Goal: Task Accomplishment & Management: Manage account settings

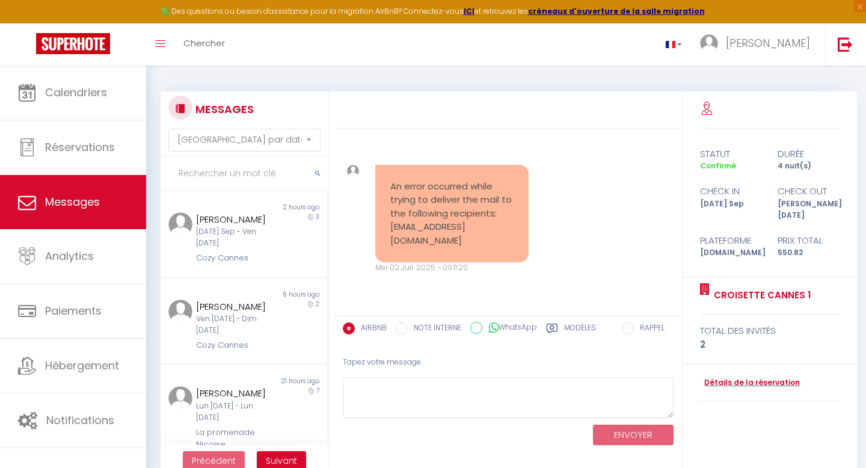
select select "message"
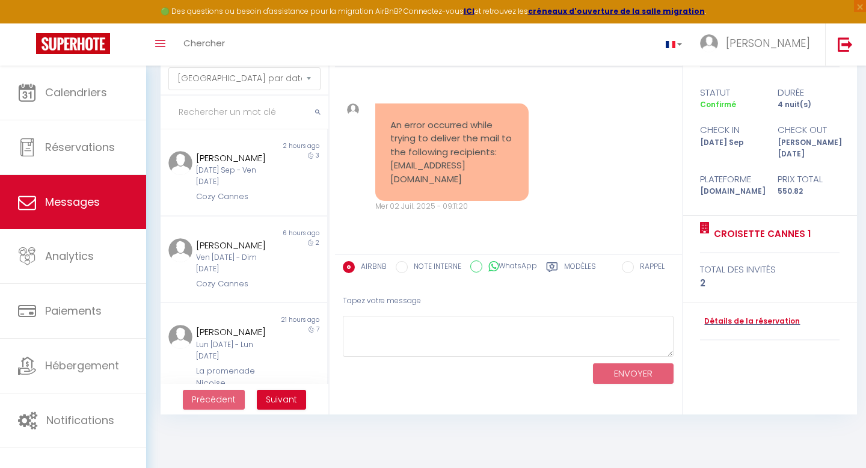
scroll to position [2312, 0]
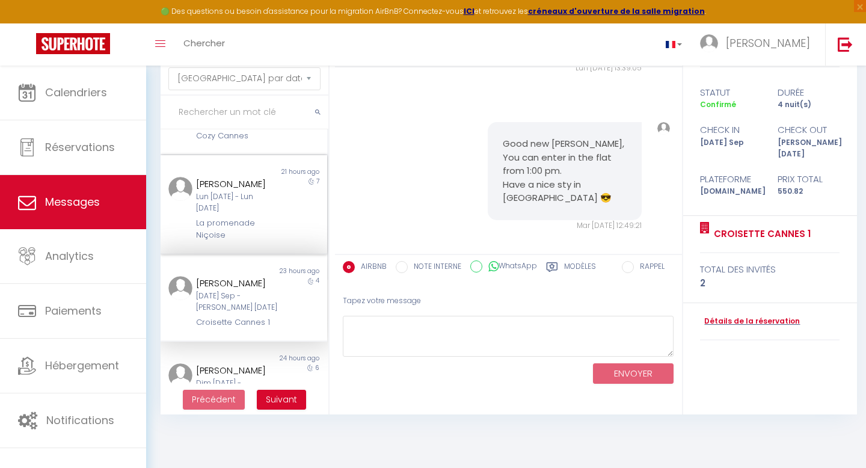
click at [212, 209] on div "Lun [DATE] - Lun [DATE]" at bounding box center [236, 202] width 81 height 23
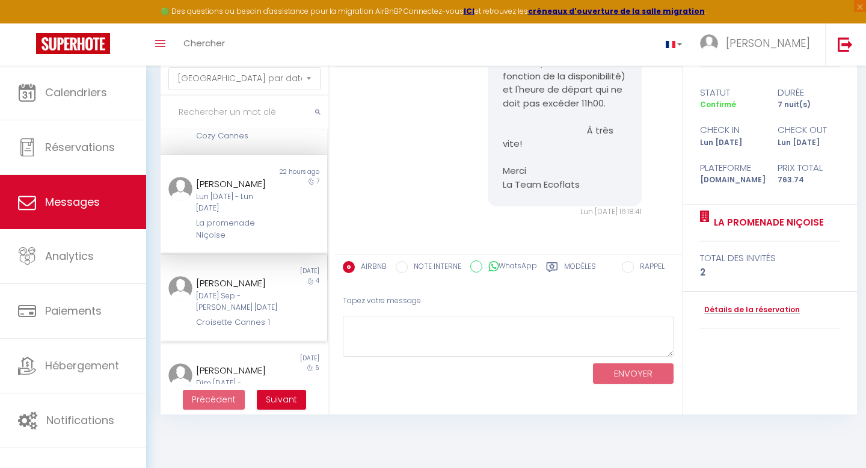
click at [230, 323] on div "Croisette Cannes 1" at bounding box center [236, 322] width 81 height 12
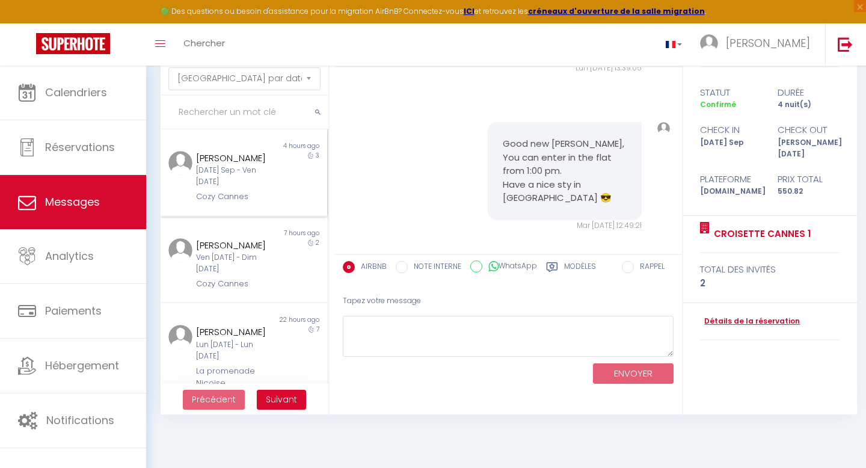
click at [224, 202] on div "Cozy Cannes" at bounding box center [236, 197] width 81 height 12
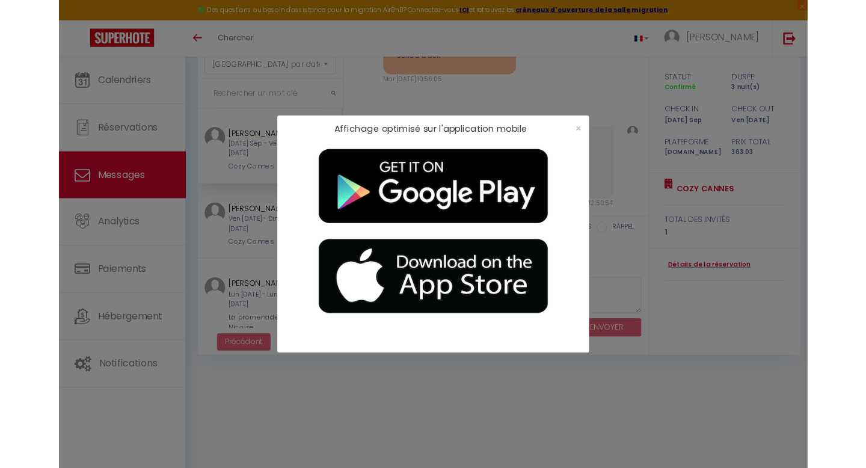
scroll to position [6292, 0]
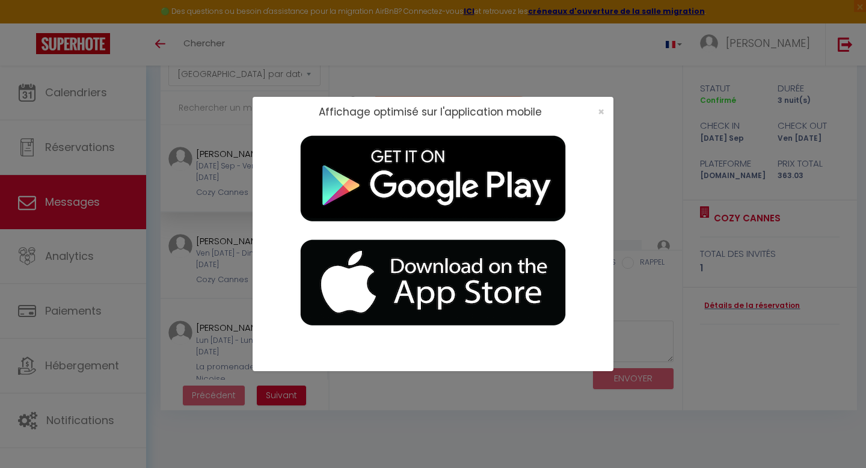
click at [59, 104] on div "Affichage optimisé sur l'application mobile ×" at bounding box center [433, 234] width 866 height 468
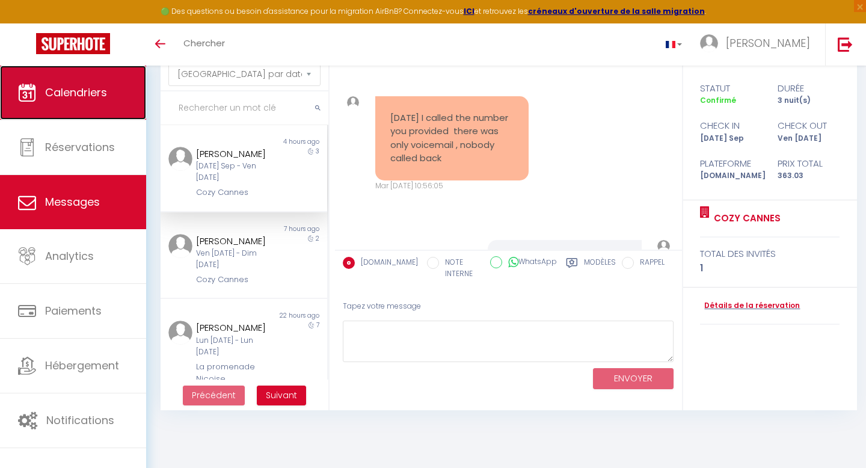
click at [62, 103] on link "Calendriers" at bounding box center [73, 93] width 146 height 54
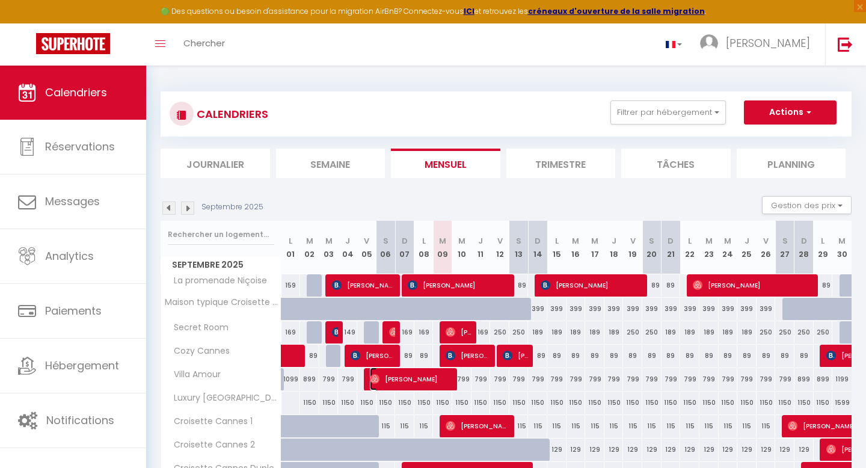
click at [434, 386] on span "[PERSON_NAME]" at bounding box center [412, 379] width 84 height 23
select select "OK"
select select "0"
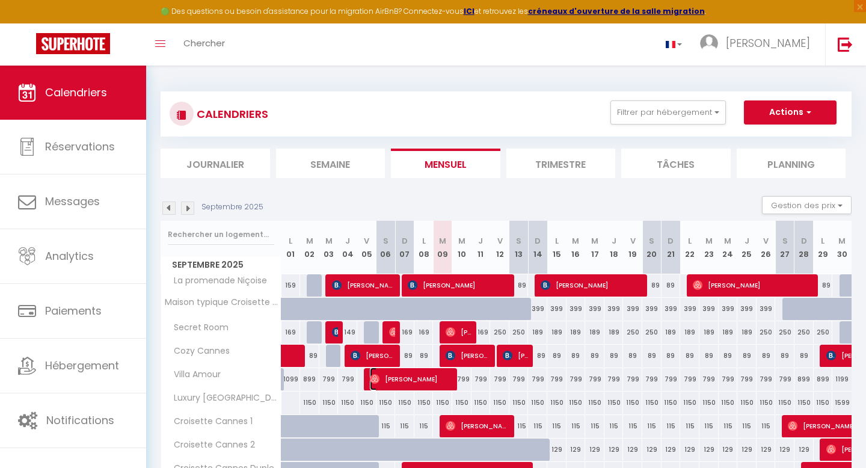
select select "1"
select select
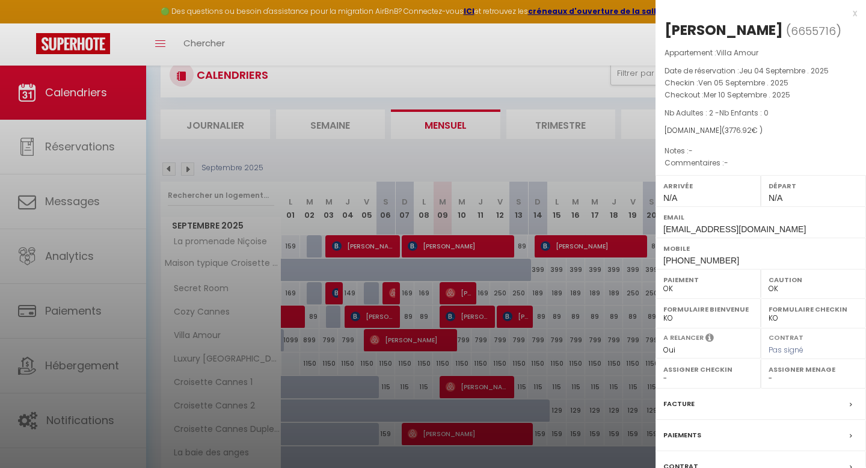
click at [427, 335] on div at bounding box center [433, 234] width 866 height 468
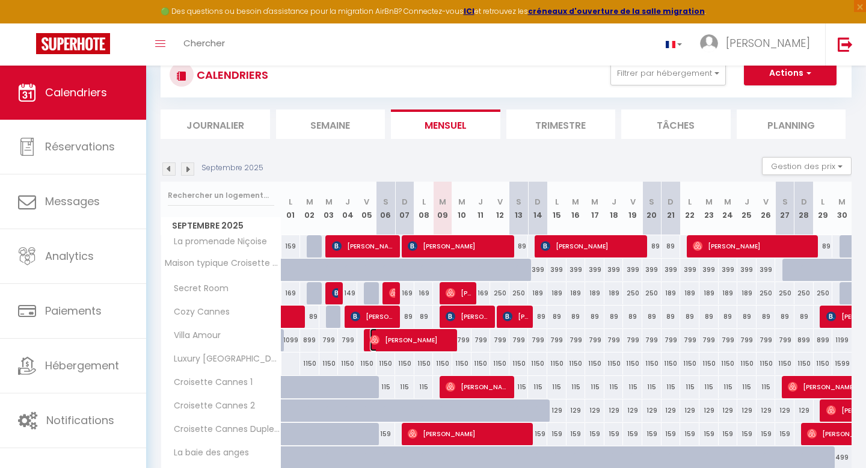
click at [427, 335] on span "[PERSON_NAME]" at bounding box center [412, 340] width 84 height 23
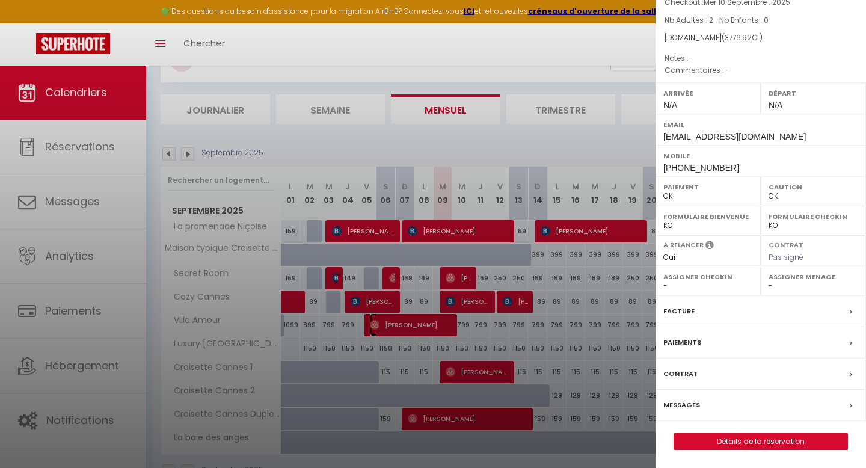
scroll to position [55, 0]
click at [733, 439] on link "Détails de la réservation" at bounding box center [760, 442] width 173 height 16
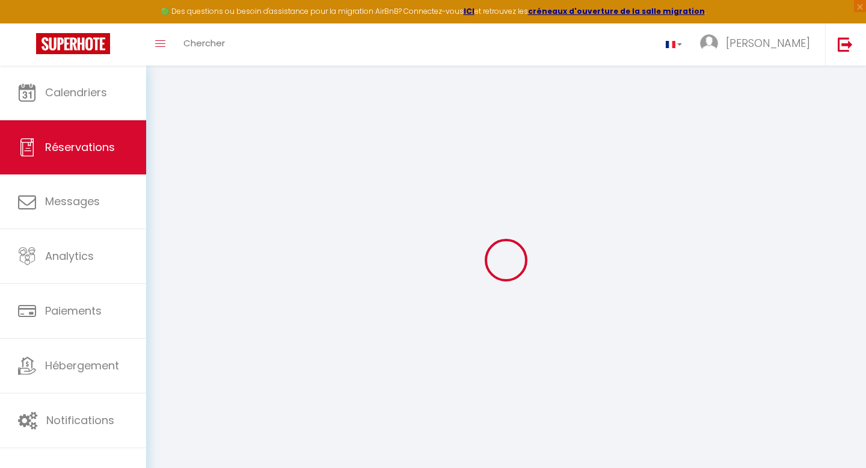
select select
checkbox input "false"
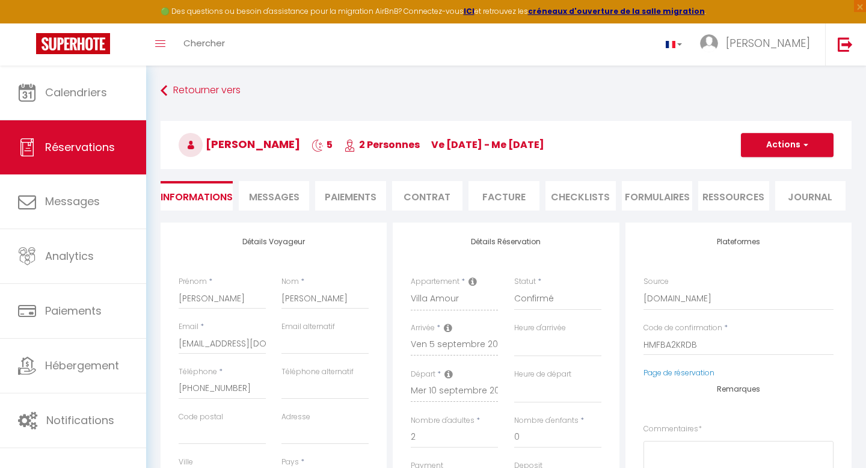
select select
checkbox input "false"
select select
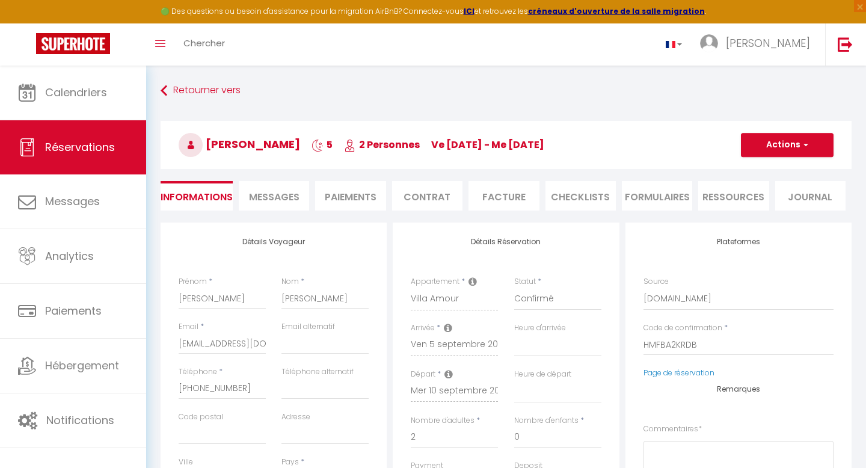
type input "199"
type input "61.92"
select select
checkbox input "false"
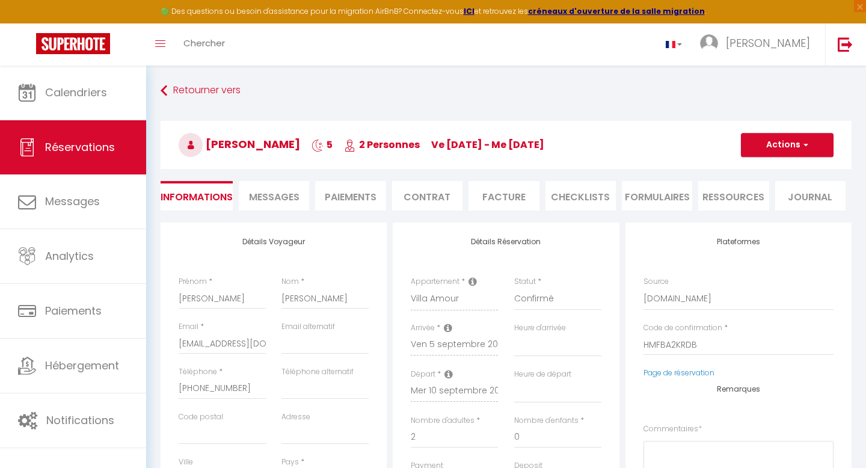
select select
checkbox input "false"
select select
click at [359, 203] on li "Paiements" at bounding box center [350, 195] width 70 height 29
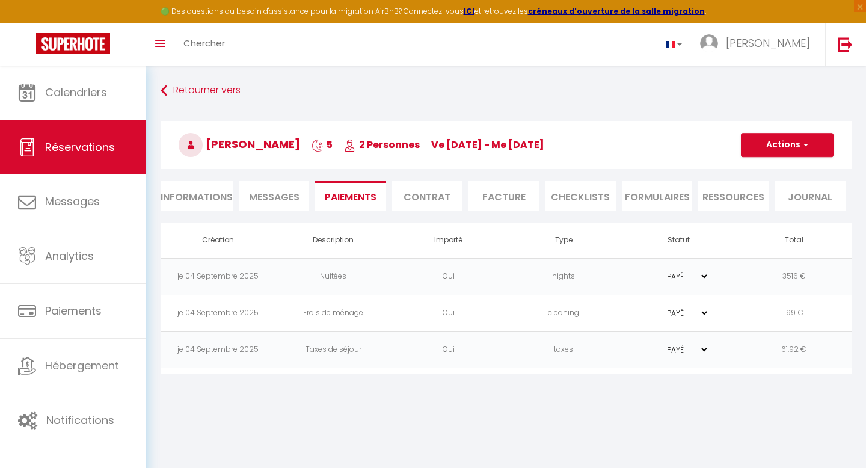
click at [703, 312] on select "PAYÉ EN ATTENTE" at bounding box center [679, 312] width 60 height 11
click at [649, 307] on select "PAYÉ EN ATTENTE" at bounding box center [679, 312] width 60 height 11
